Goal: Information Seeking & Learning: Learn about a topic

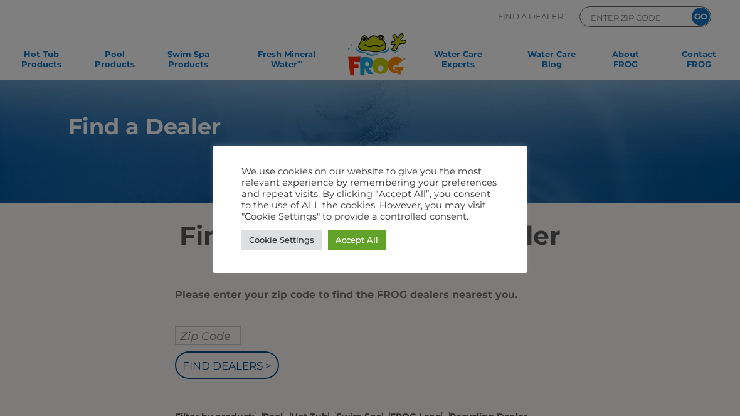
click at [356, 246] on link "Accept All" at bounding box center [357, 239] width 58 height 19
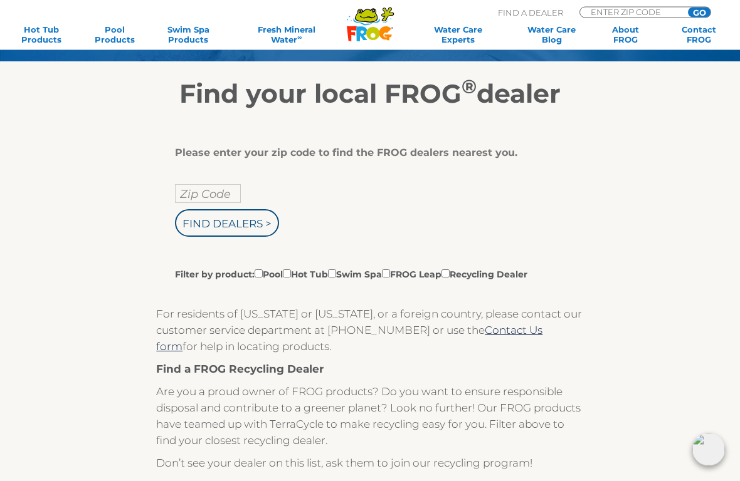
scroll to position [147, 0]
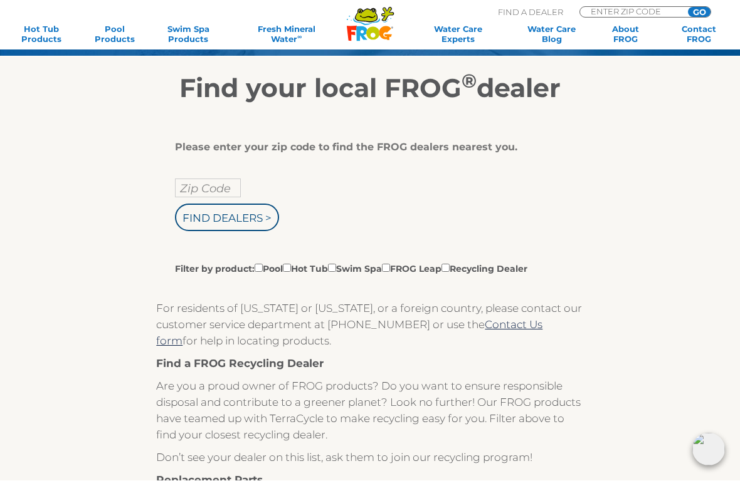
click at [205, 191] on input "Zip Code" at bounding box center [208, 188] width 66 height 19
type input "Zip Code"
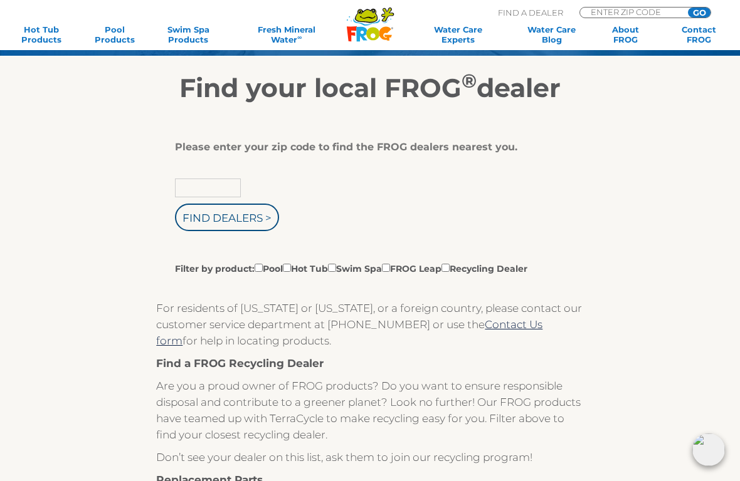
click at [199, 189] on input "text" at bounding box center [208, 188] width 66 height 19
type input "97206"
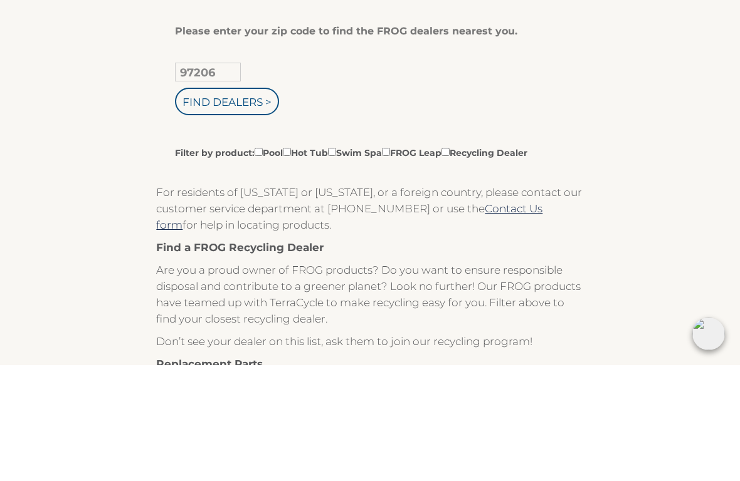
click at [308, 261] on label "Filter by product: Pool Hot Tub Swim Spa FROG Leap Recycling Dealer" at bounding box center [351, 268] width 352 height 14
click at [263, 264] on input "Filter by product: Pool Hot Tub Swim Spa FROG Leap Recycling Dealer" at bounding box center [258, 268] width 8 height 8
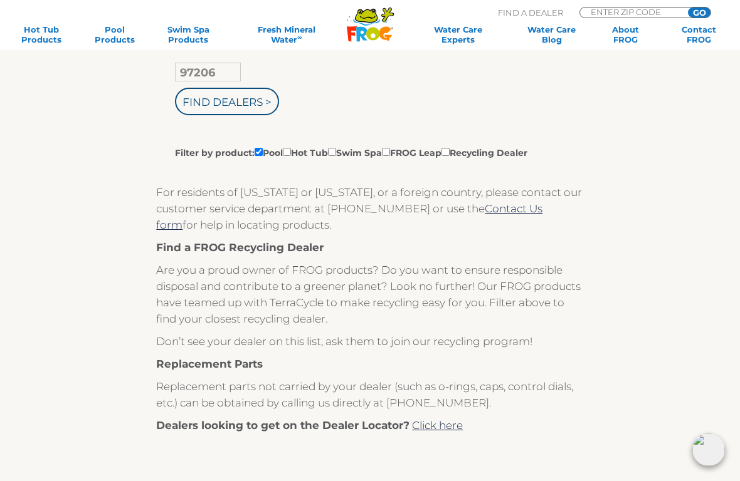
click at [320, 155] on label "Filter by product: Pool Hot Tub Swim Spa FROG Leap Recycling Dealer" at bounding box center [351, 152] width 352 height 14
click at [263, 155] on input "Filter by product: Pool Hot Tub Swim Spa FROG Leap Recycling Dealer" at bounding box center [258, 152] width 8 height 8
click at [310, 154] on label "Filter by product: Pool Hot Tub Swim Spa FROG Leap Recycling Dealer" at bounding box center [351, 152] width 352 height 14
click at [263, 154] on input "Filter by product: Pool Hot Tub Swim Spa FROG Leap Recycling Dealer" at bounding box center [258, 152] width 8 height 8
click at [316, 154] on label "Filter by product: Pool Hot Tub Swim Spa FROG Leap Recycling Dealer" at bounding box center [351, 152] width 352 height 14
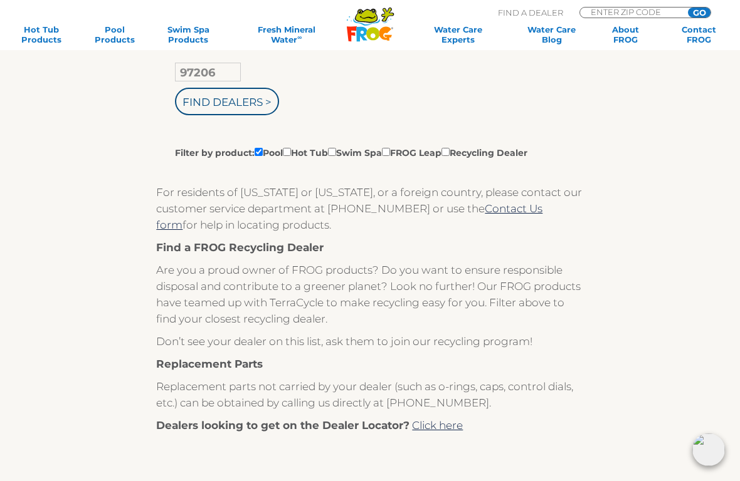
click at [263, 154] on input "Filter by product: Pool Hot Tub Swim Spa FROG Leap Recycling Dealer" at bounding box center [258, 152] width 8 height 8
click at [325, 149] on label "Filter by product: Pool Hot Tub Swim Spa FROG Leap Recycling Dealer" at bounding box center [351, 152] width 352 height 14
click at [263, 149] on input "Filter by product: Pool Hot Tub Swim Spa FROG Leap Recycling Dealer" at bounding box center [258, 152] width 8 height 8
click at [308, 155] on label "Filter by product: Pool Hot Tub Swim Spa FROG Leap Recycling Dealer" at bounding box center [351, 152] width 352 height 14
click at [263, 155] on input "Filter by product: Pool Hot Tub Swim Spa FROG Leap Recycling Dealer" at bounding box center [258, 152] width 8 height 8
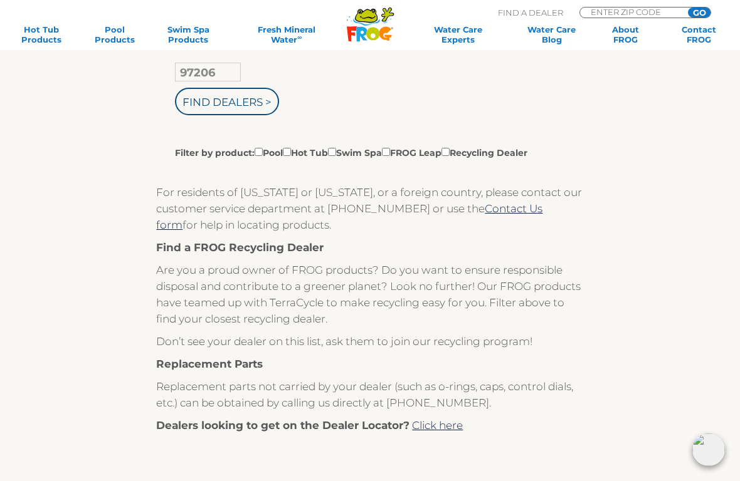
click at [311, 153] on label "Filter by product: Pool Hot Tub Swim Spa FROG Leap Recycling Dealer" at bounding box center [351, 152] width 352 height 14
click at [263, 153] on input "Filter by product: Pool Hot Tub Swim Spa FROG Leap Recycling Dealer" at bounding box center [258, 152] width 8 height 8
checkbox input "true"
click at [291, 155] on input "Filter by product: Pool Hot Tub Swim Spa FROG Leap Recycling Dealer" at bounding box center [287, 152] width 8 height 8
checkbox input "true"
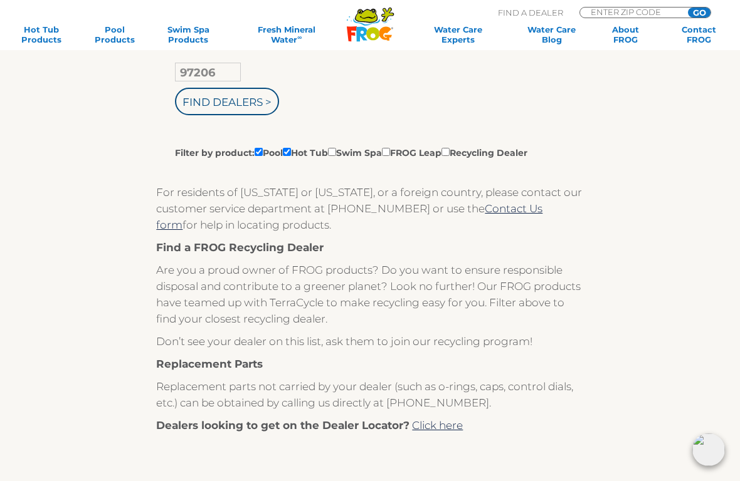
click at [254, 159] on label "Filter by product: Pool Hot Tub Swim Spa FROG Leap Recycling Dealer" at bounding box center [351, 152] width 352 height 14
click at [254, 156] on input "Filter by product: Pool Hot Tub Swim Spa FROG Leap Recycling Dealer" at bounding box center [258, 152] width 8 height 8
click at [257, 156] on input "Filter by product: Pool Hot Tub Swim Spa FROG Leap Recycling Dealer" at bounding box center [258, 152] width 8 height 8
click at [261, 156] on input "Filter by product: Pool Hot Tub Swim Spa FROG Leap Recycling Dealer" at bounding box center [258, 152] width 8 height 8
checkbox input "false"
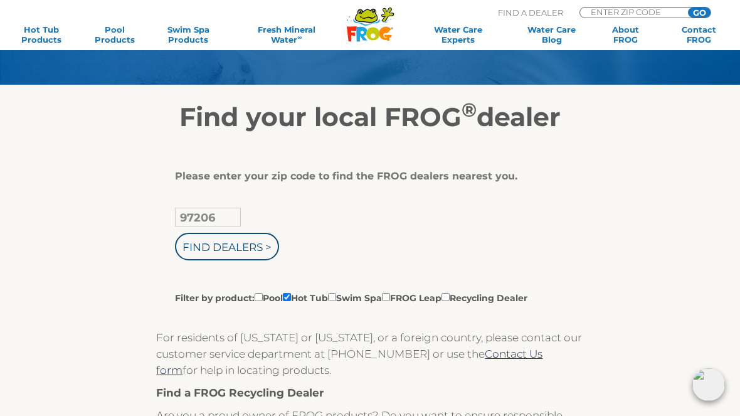
scroll to position [118, 0]
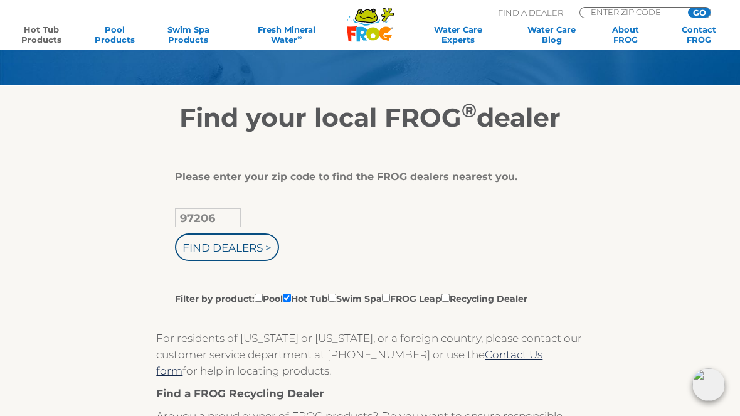
click at [42, 39] on link "Hot Tub Products" at bounding box center [41, 34] width 57 height 20
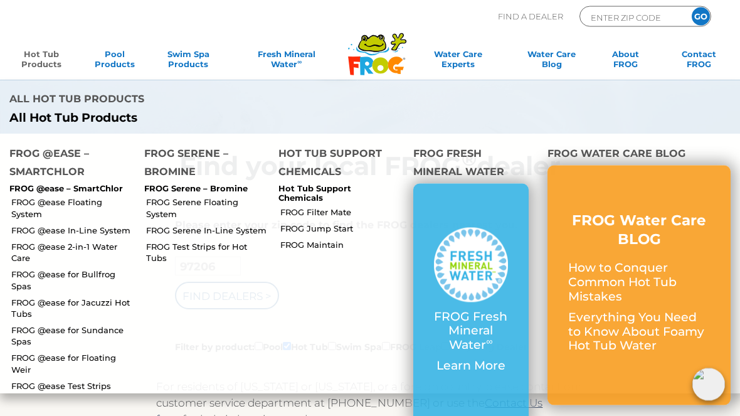
scroll to position [68, 0]
click at [64, 224] on link "FROG @ease In-Line System" at bounding box center [72, 229] width 123 height 11
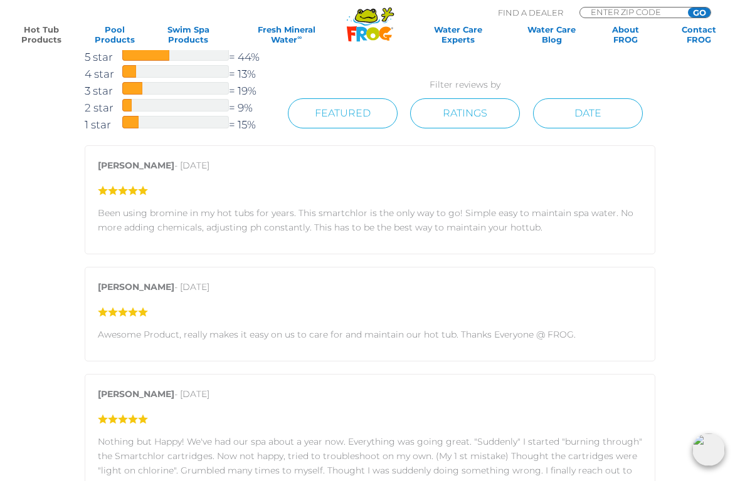
scroll to position [1590, 0]
